Goal: Task Accomplishment & Management: Complete application form

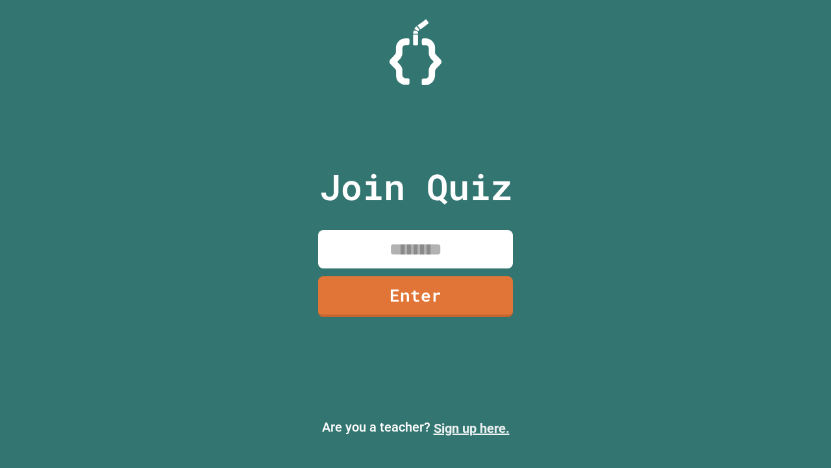
click at [471, 428] on link "Sign up here." at bounding box center [472, 428] width 76 height 16
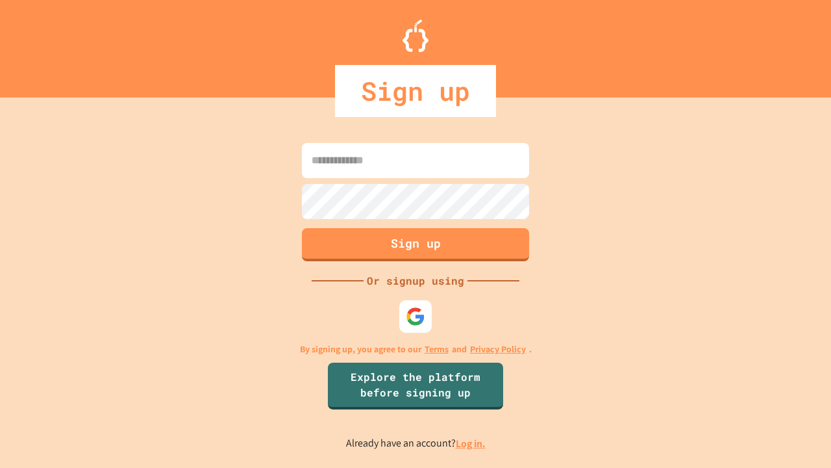
click at [471, 443] on link "Log in." at bounding box center [471, 443] width 30 height 14
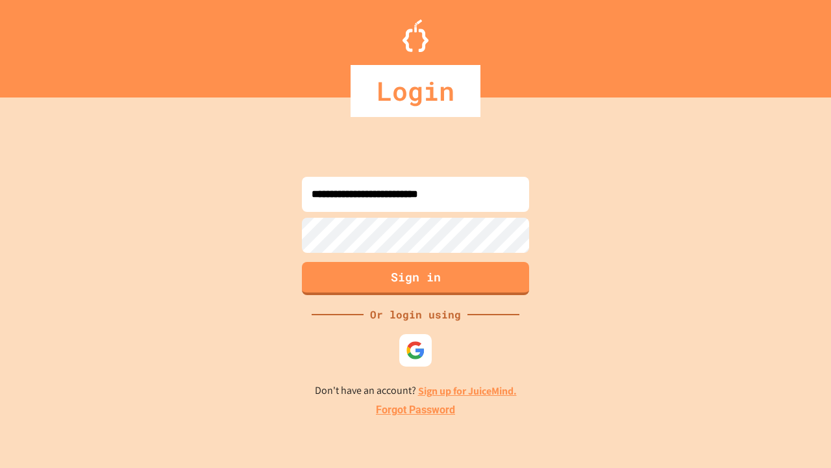
type input "**********"
